Goal: Transaction & Acquisition: Purchase product/service

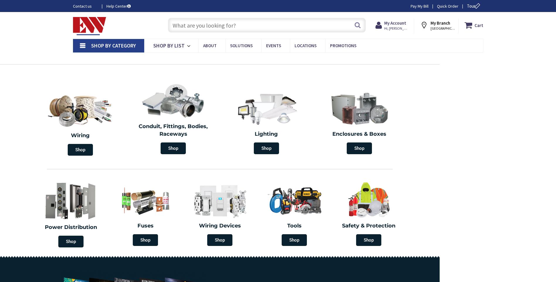
type input "[PERSON_NAME][GEOGRAPHIC_DATA], [STREET_ADDRESS]"
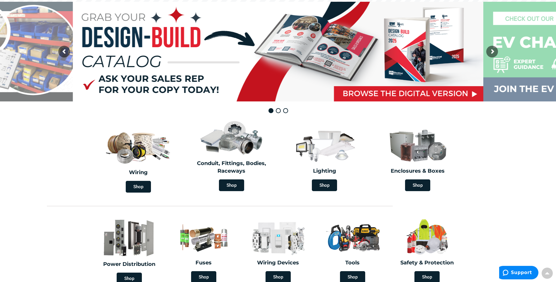
scroll to position [146, 0]
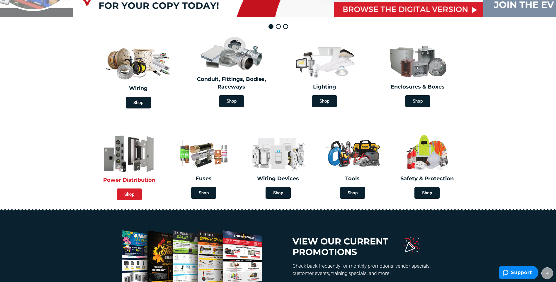
click at [124, 191] on span "Shop" at bounding box center [129, 194] width 25 height 12
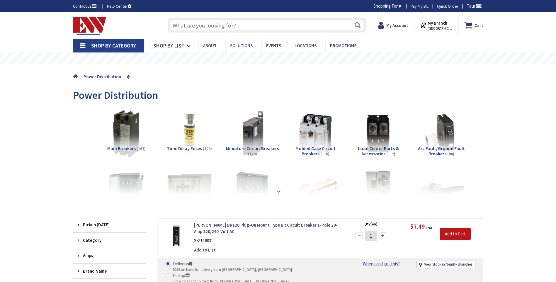
click at [277, 192] on strong at bounding box center [278, 191] width 7 height 6
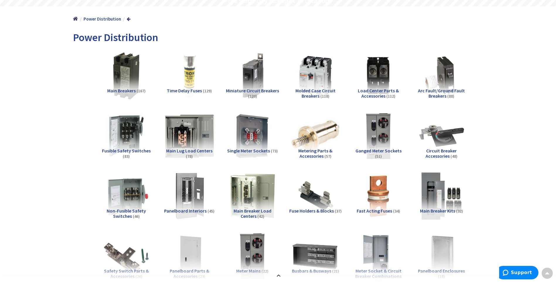
scroll to position [59, 0]
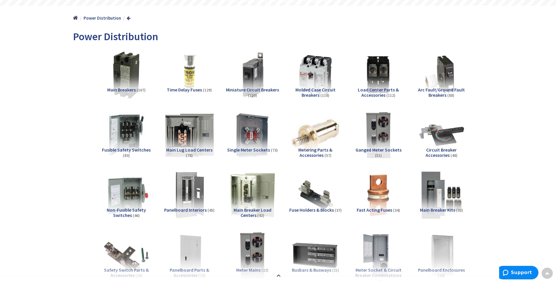
click at [191, 143] on img at bounding box center [189, 134] width 53 height 53
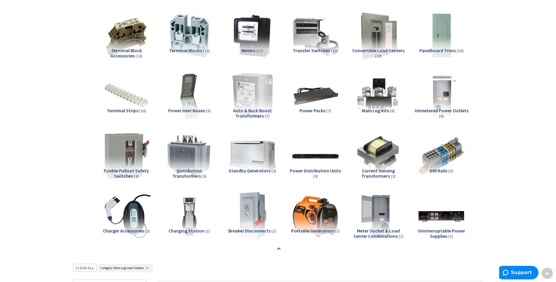
scroll to position [458, 0]
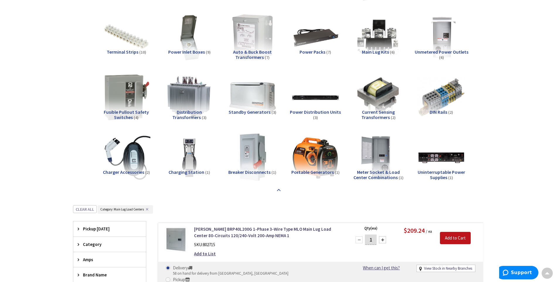
click at [279, 188] on strong at bounding box center [278, 189] width 7 height 6
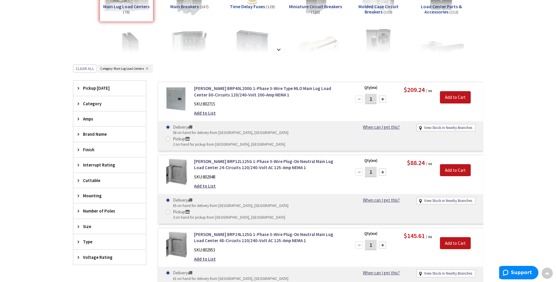
scroll to position [144, 0]
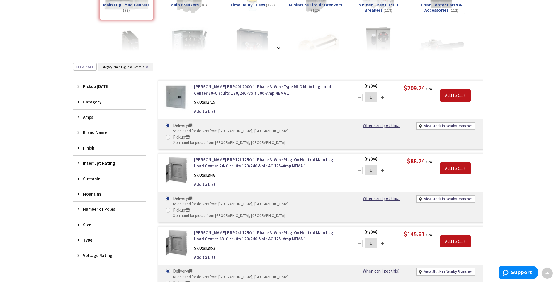
click at [96, 242] on span "Type" at bounding box center [107, 240] width 48 height 6
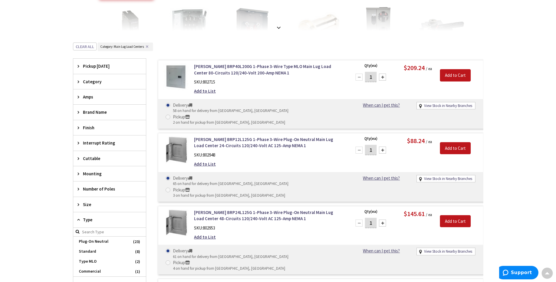
scroll to position [232, 0]
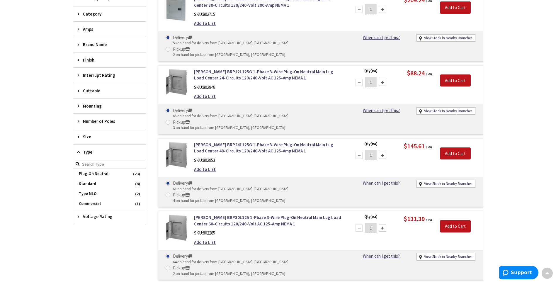
click at [85, 151] on span "Type" at bounding box center [107, 152] width 48 height 6
click at [87, 106] on span "Mounting" at bounding box center [107, 106] width 48 height 6
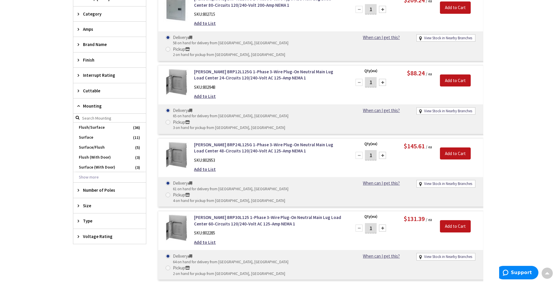
click at [87, 106] on span "Mounting" at bounding box center [107, 106] width 48 height 6
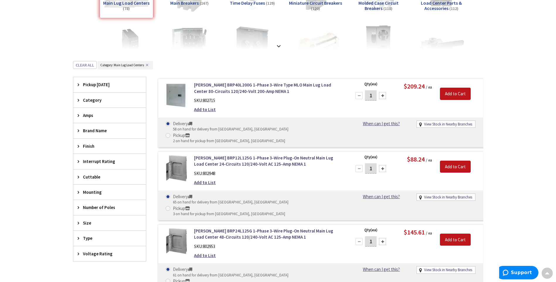
scroll to position [144, 0]
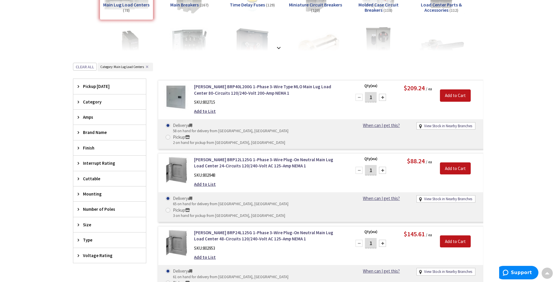
click at [98, 101] on span "Category" at bounding box center [107, 102] width 48 height 6
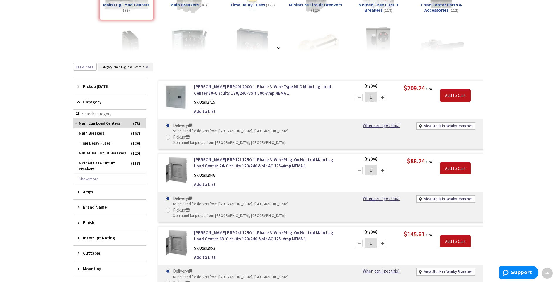
click at [98, 101] on span "Category" at bounding box center [107, 102] width 48 height 6
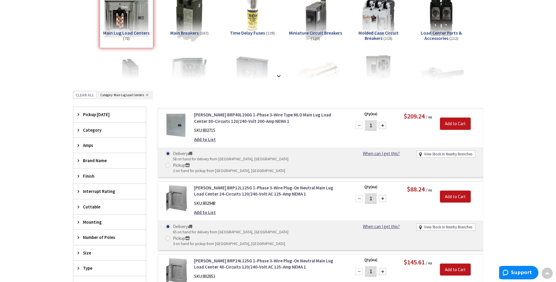
scroll to position [115, 0]
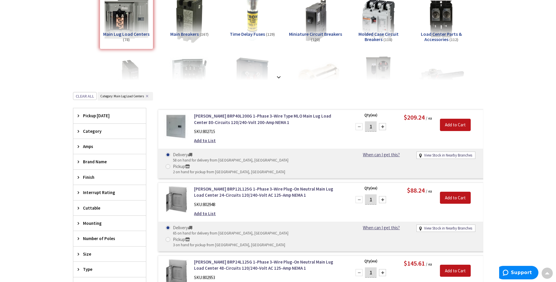
click at [87, 177] on span "Finish" at bounding box center [107, 177] width 48 height 6
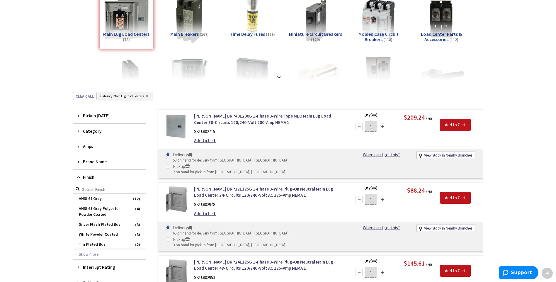
click at [87, 177] on span "Finish" at bounding box center [107, 177] width 48 height 6
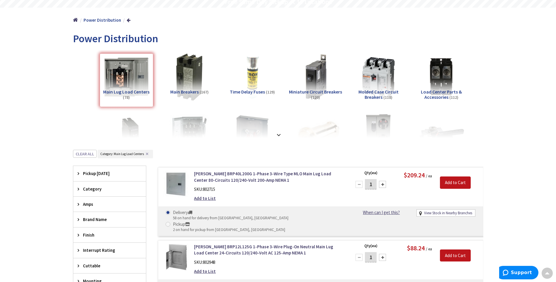
scroll to position [0, 0]
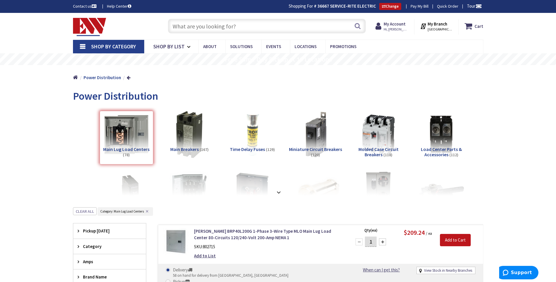
drag, startPoint x: 263, startPoint y: 27, endPoint x: 262, endPoint y: 23, distance: 3.9
click at [262, 24] on input "text" at bounding box center [267, 26] width 198 height 15
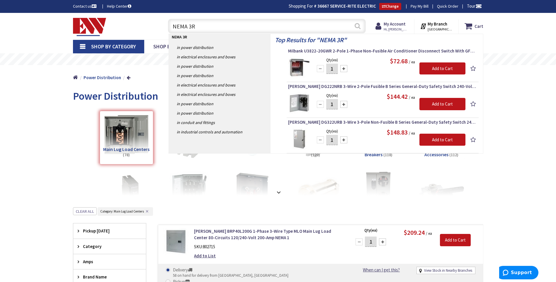
type input "NEMA 3R"
click at [360, 25] on button "Search" at bounding box center [358, 25] width 8 height 13
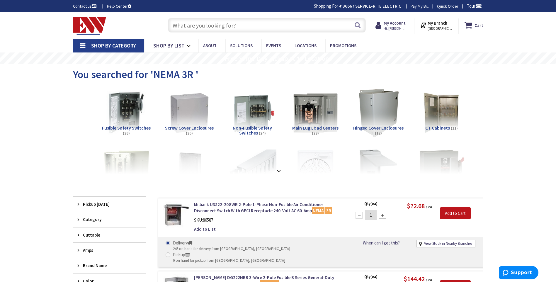
scroll to position [29, 0]
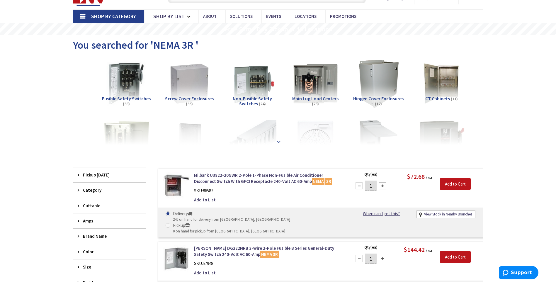
click at [278, 139] on strong at bounding box center [278, 141] width 7 height 6
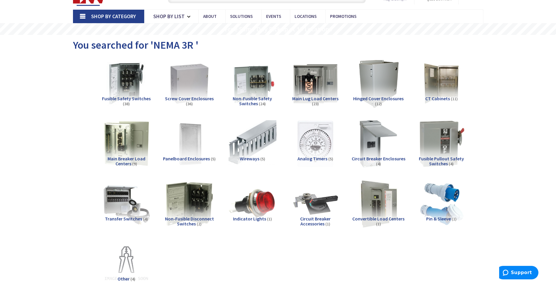
scroll to position [30, 0]
click at [321, 89] on img at bounding box center [315, 83] width 53 height 53
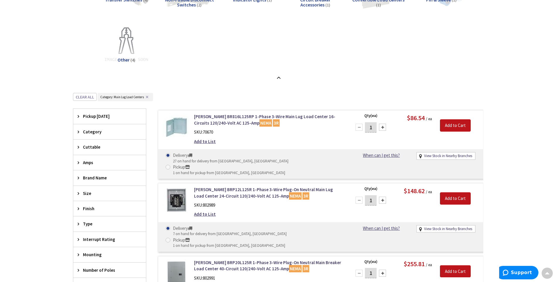
scroll to position [225, 0]
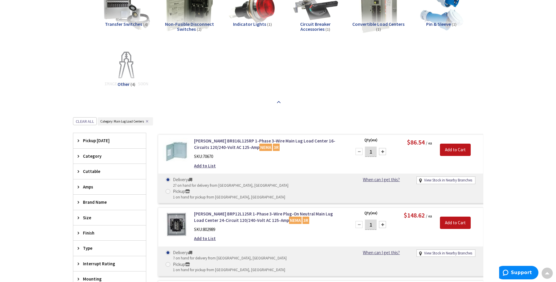
click at [279, 103] on strong at bounding box center [278, 102] width 7 height 6
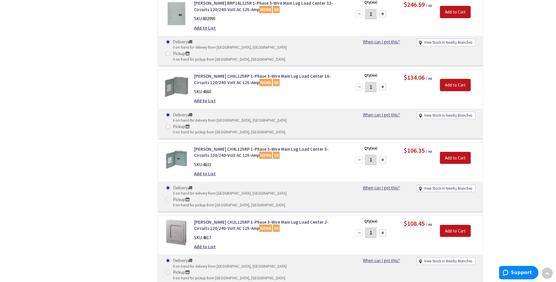
scroll to position [1456, 0]
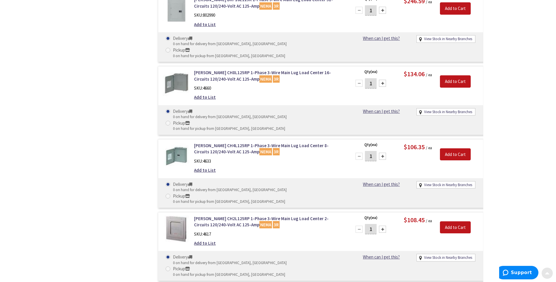
click at [546, 272] on span at bounding box center [547, 272] width 5 height 5
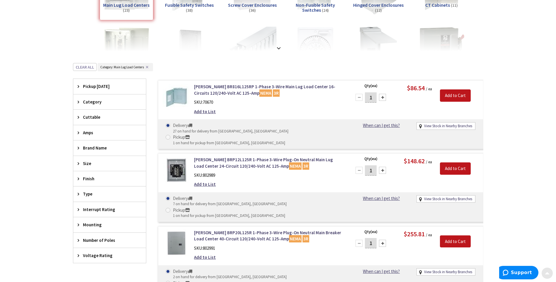
scroll to position [0, 0]
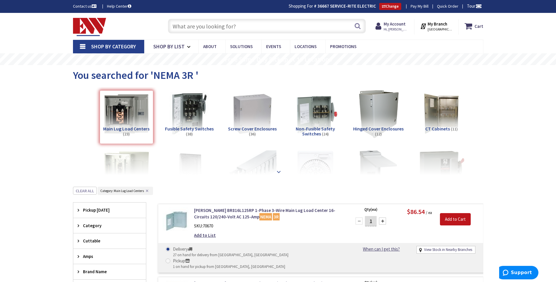
click at [280, 172] on strong at bounding box center [278, 171] width 7 height 6
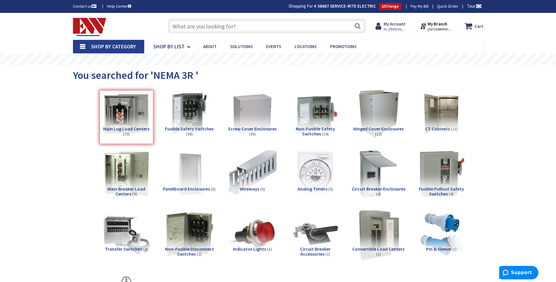
click at [377, 233] on img at bounding box center [378, 233] width 53 height 53
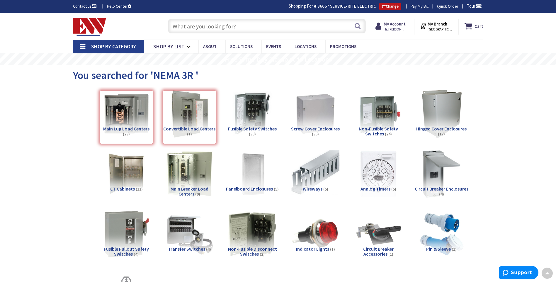
scroll to position [342, 0]
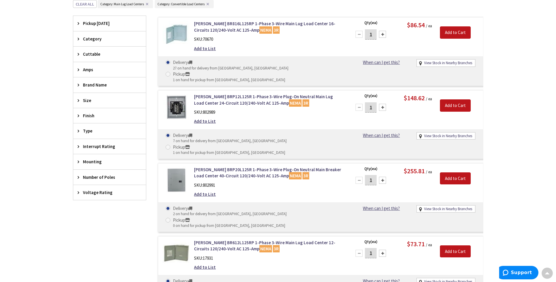
click at [145, 4] on button "✕" at bounding box center [147, 4] width 6 height 4
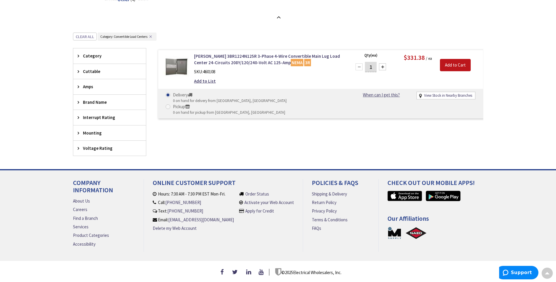
scroll to position [312, 0]
click at [150, 35] on button "✕" at bounding box center [150, 37] width 6 height 4
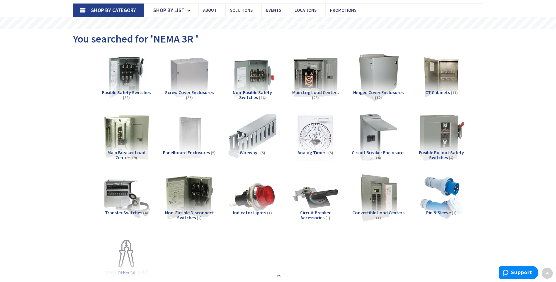
scroll to position [19, 0]
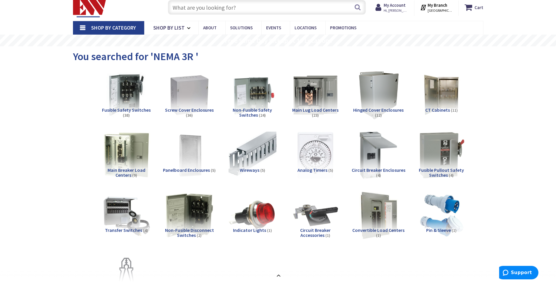
click at [88, 12] on img at bounding box center [89, 8] width 33 height 18
